Goal: Find specific page/section: Find specific page/section

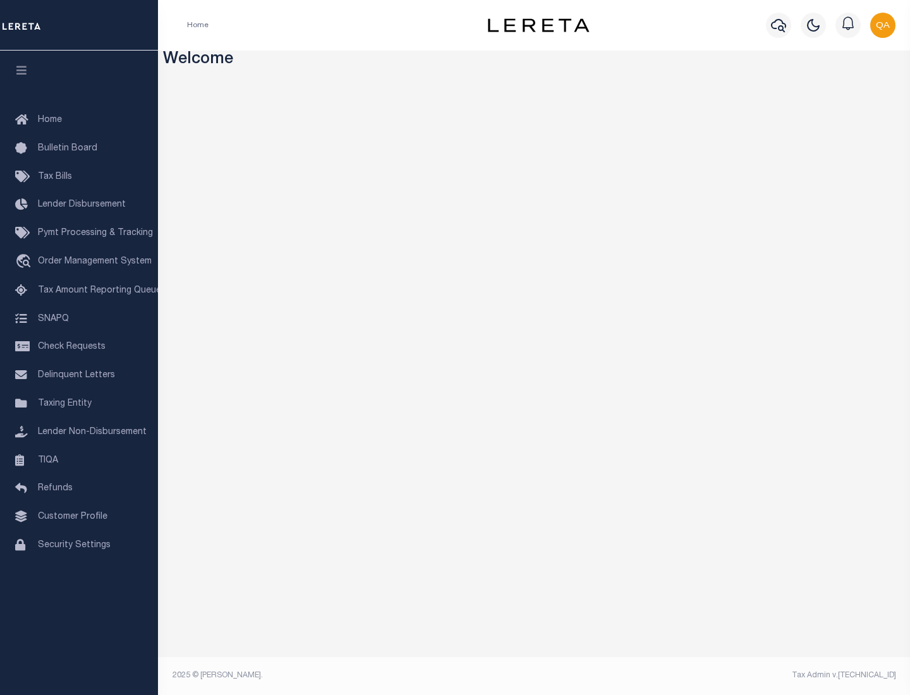
click at [79, 460] on link "TIQA" at bounding box center [79, 461] width 158 height 28
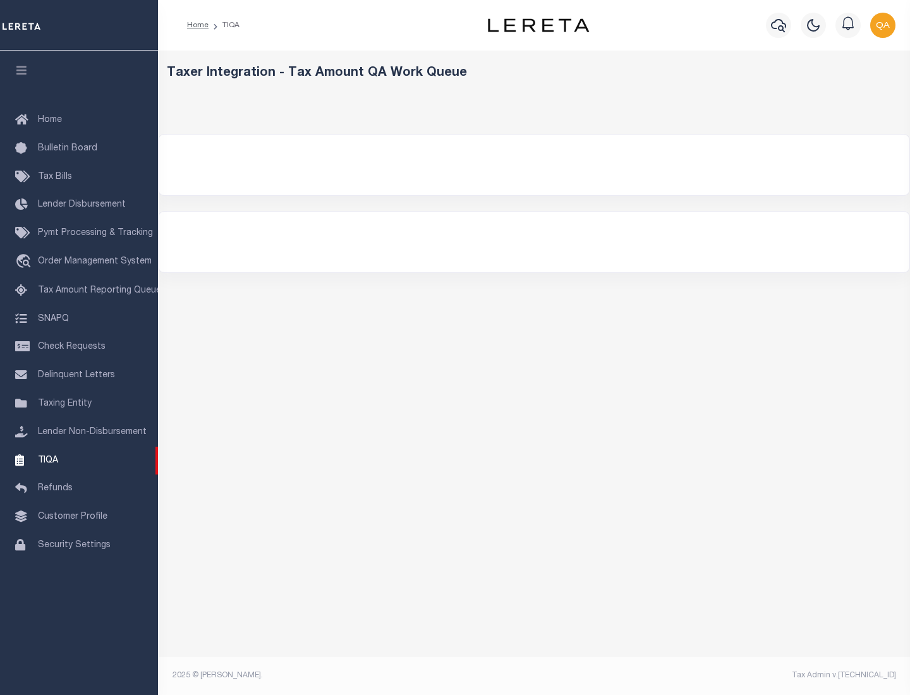
select select "200"
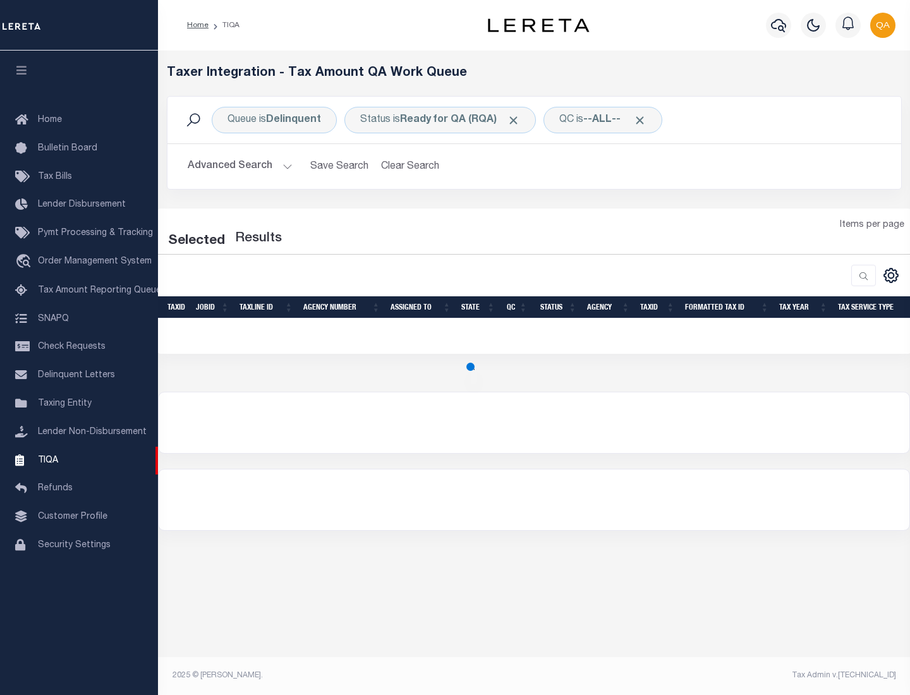
select select "200"
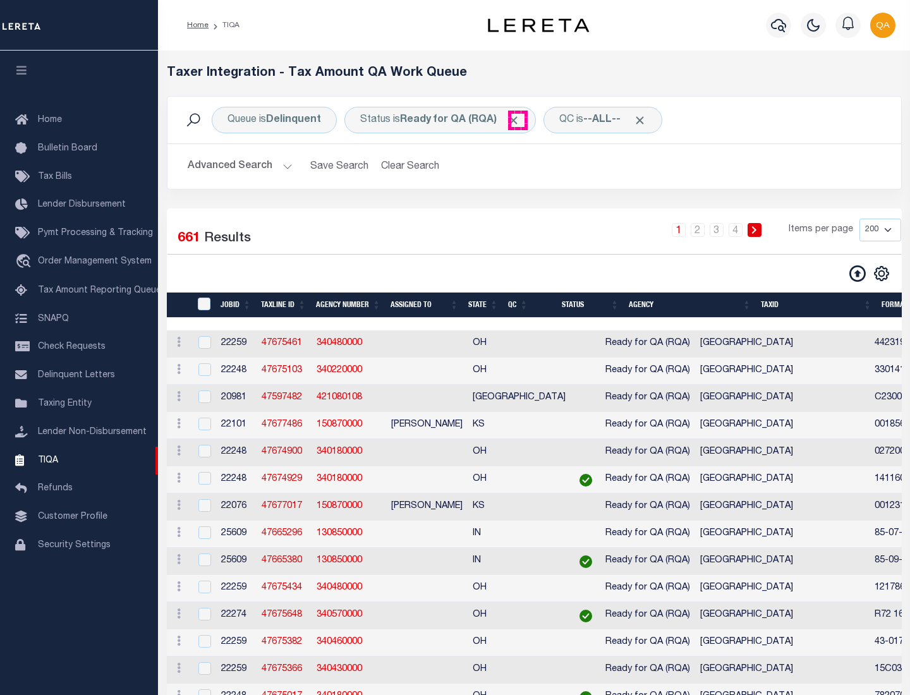
click at [517, 120] on span "Click to Remove" at bounding box center [513, 120] width 13 height 13
